Goal: Information Seeking & Learning: Find contact information

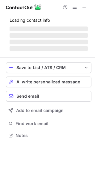
scroll to position [130, 95]
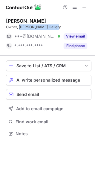
drag, startPoint x: 58, startPoint y: 27, endPoint x: 20, endPoint y: 26, distance: 37.6
click at [20, 26] on div "Owner, Eugene Poole Gallery" at bounding box center [48, 26] width 85 height 5
copy div "Eugene Poole Gallery"
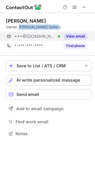
click at [83, 35] on button "View email" at bounding box center [76, 36] width 24 height 6
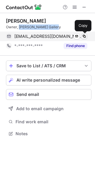
click at [83, 35] on span at bounding box center [84, 36] width 5 height 5
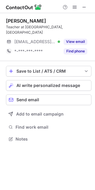
scroll to position [135, 95]
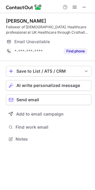
scroll to position [135, 95]
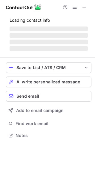
scroll to position [130, 95]
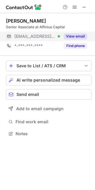
click at [73, 33] on div "View email" at bounding box center [73, 37] width 27 height 10
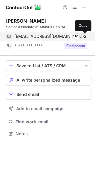
click at [84, 36] on span at bounding box center [84, 36] width 5 height 5
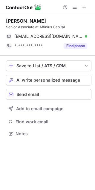
scroll to position [130, 95]
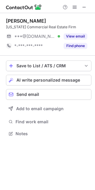
scroll to position [130, 95]
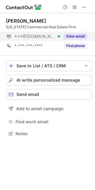
click at [71, 35] on button "View email" at bounding box center [76, 36] width 24 height 6
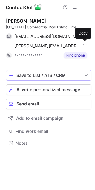
scroll to position [139, 95]
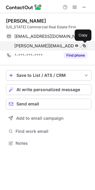
click at [83, 46] on span at bounding box center [84, 46] width 5 height 5
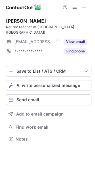
scroll to position [135, 95]
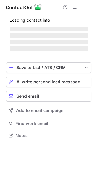
scroll to position [135, 95]
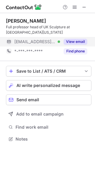
click at [70, 42] on button "View email" at bounding box center [76, 42] width 24 height 6
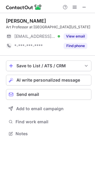
scroll to position [130, 95]
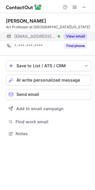
click at [77, 37] on button "View email" at bounding box center [76, 36] width 24 height 6
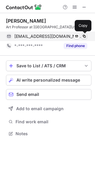
click at [84, 36] on span at bounding box center [84, 36] width 5 height 5
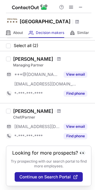
scroll to position [19, 0]
